Goal: Task Accomplishment & Management: Manage account settings

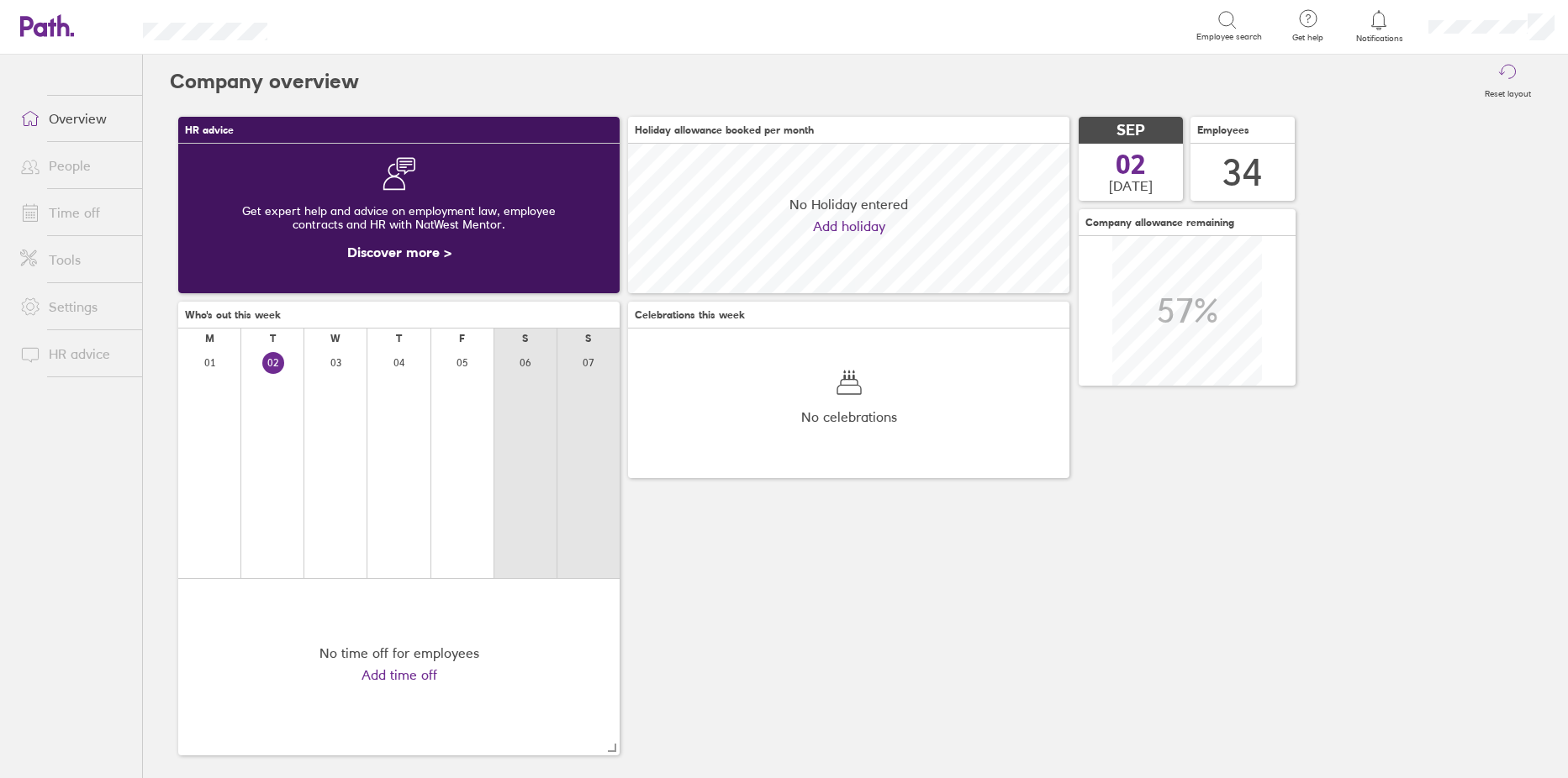
scroll to position [150, 442]
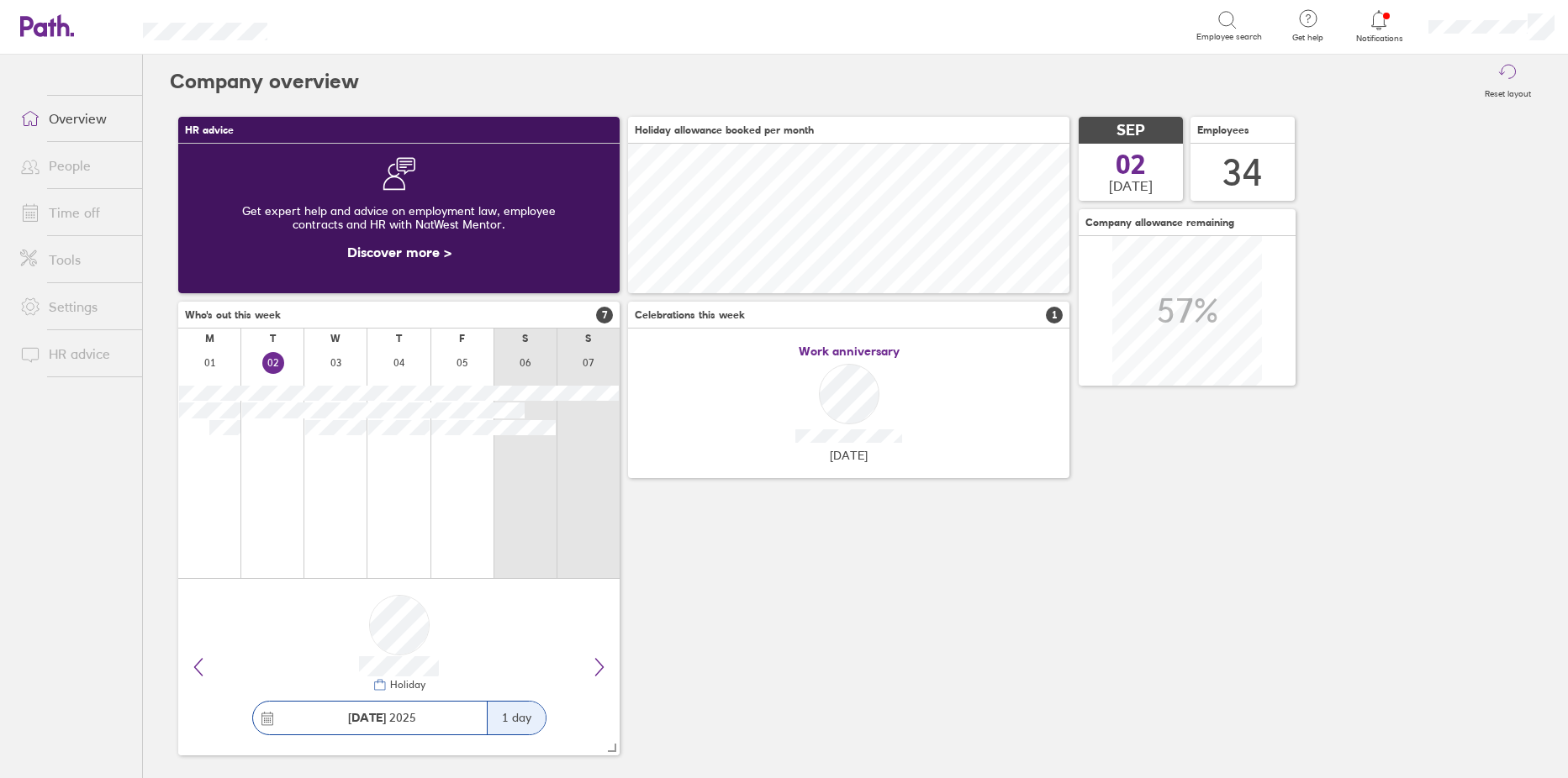
click at [83, 169] on link "People" at bounding box center [74, 165] width 135 height 34
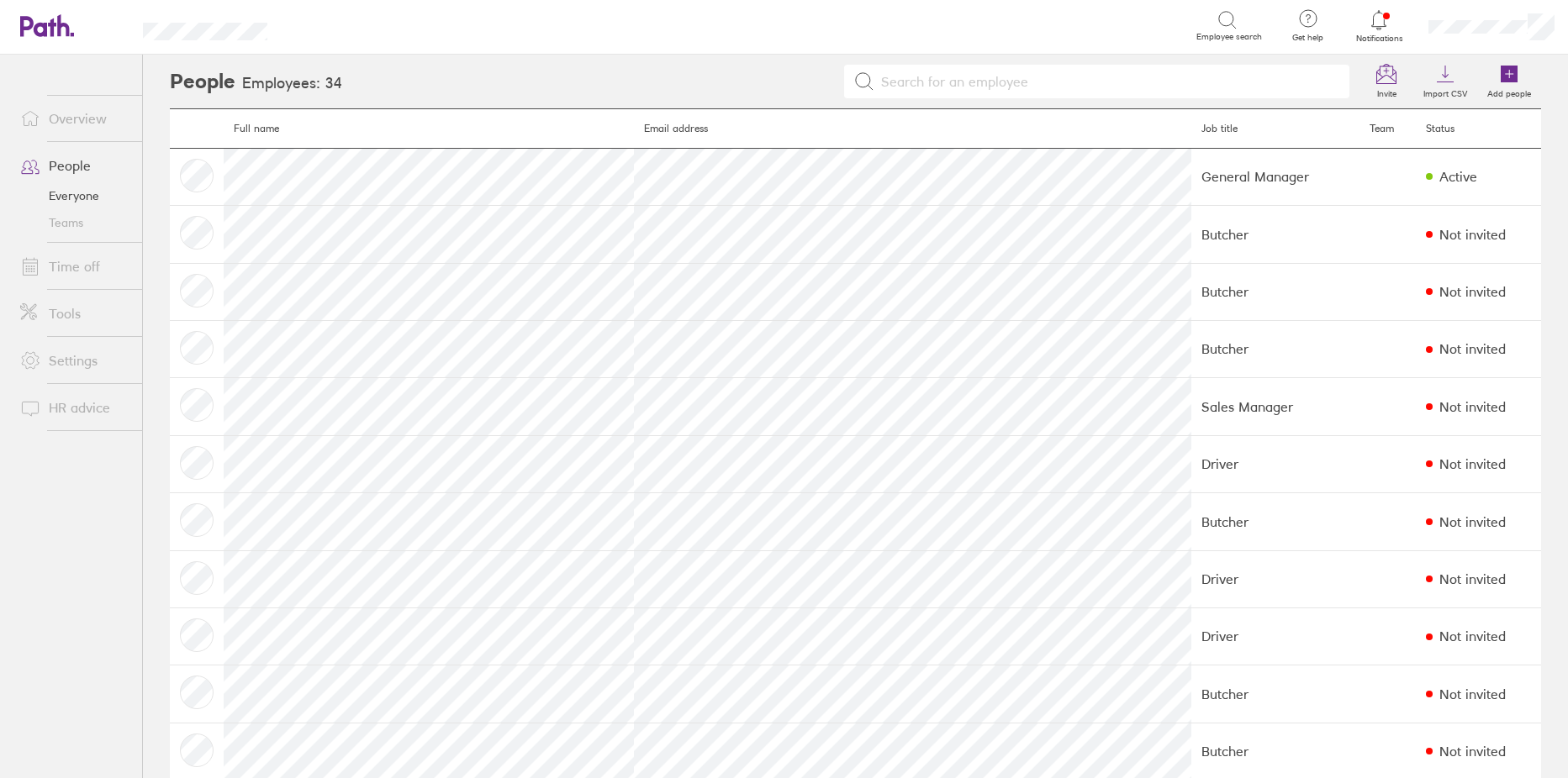
click at [72, 267] on link "Time off" at bounding box center [74, 266] width 135 height 34
